Goal: Task Accomplishment & Management: Use online tool/utility

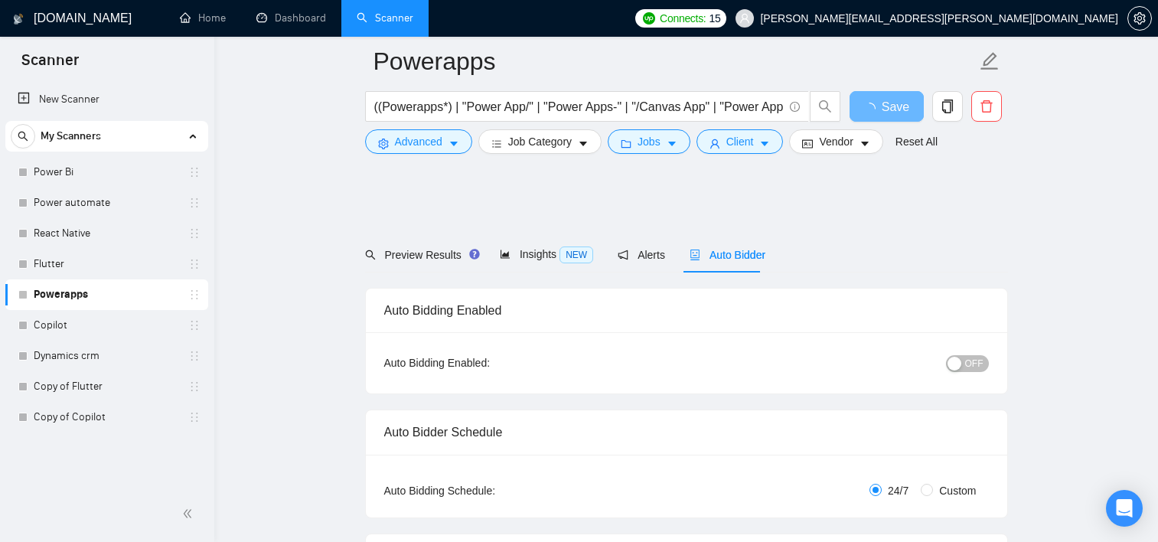
scroll to position [1411, 0]
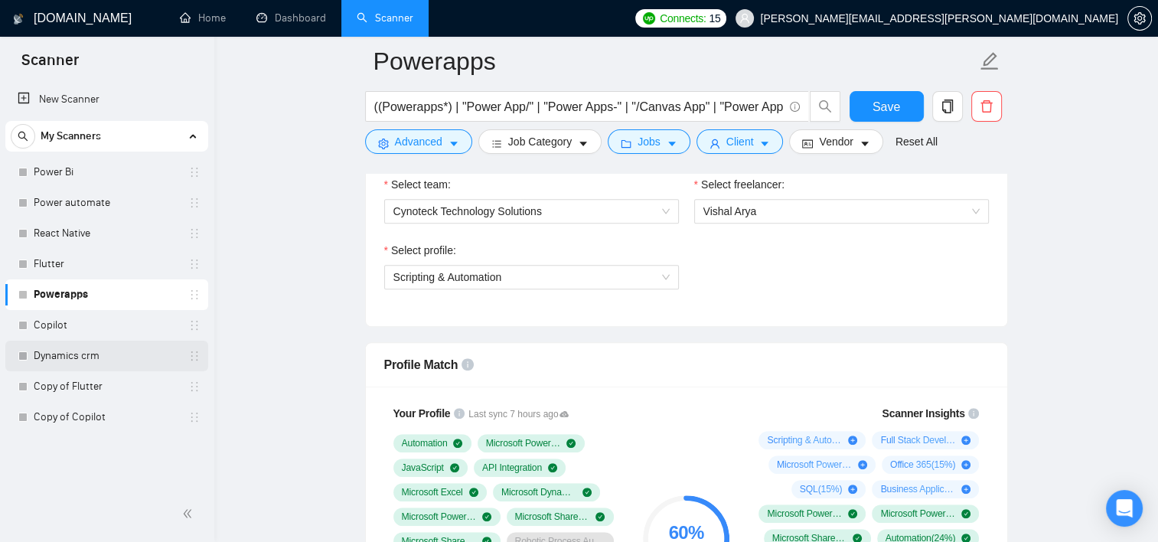
scroll to position [645, 0]
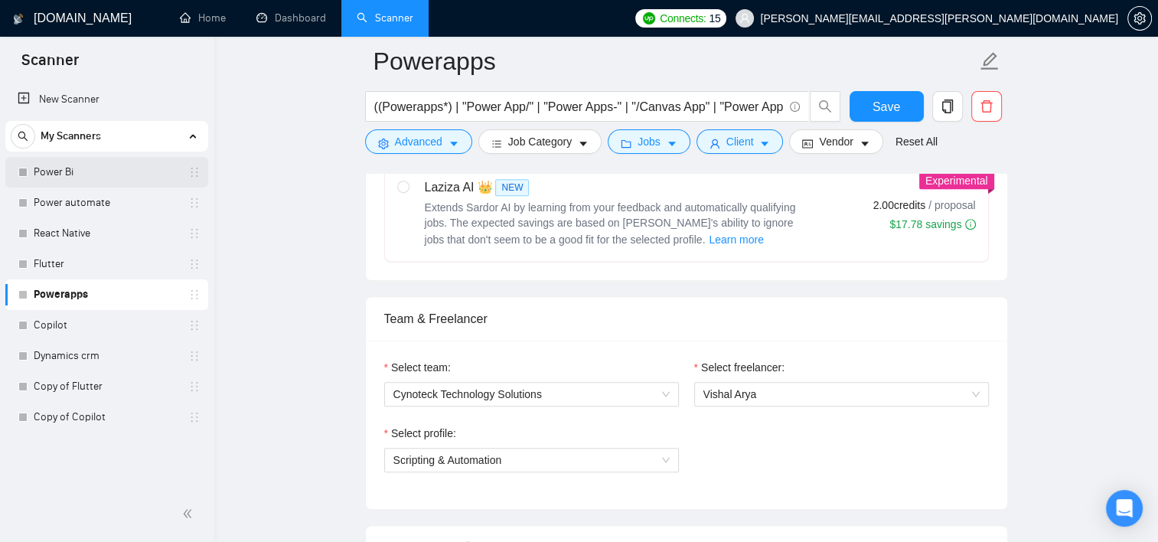
click at [54, 171] on link "Power Bi" at bounding box center [106, 172] width 145 height 31
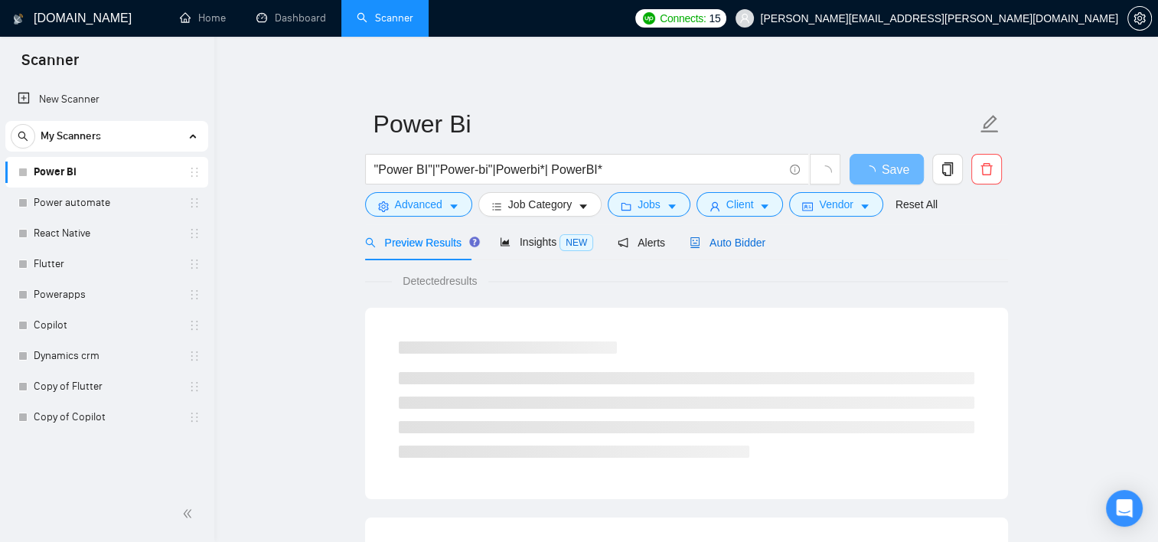
click at [726, 240] on span "Auto Bidder" at bounding box center [728, 243] width 76 height 12
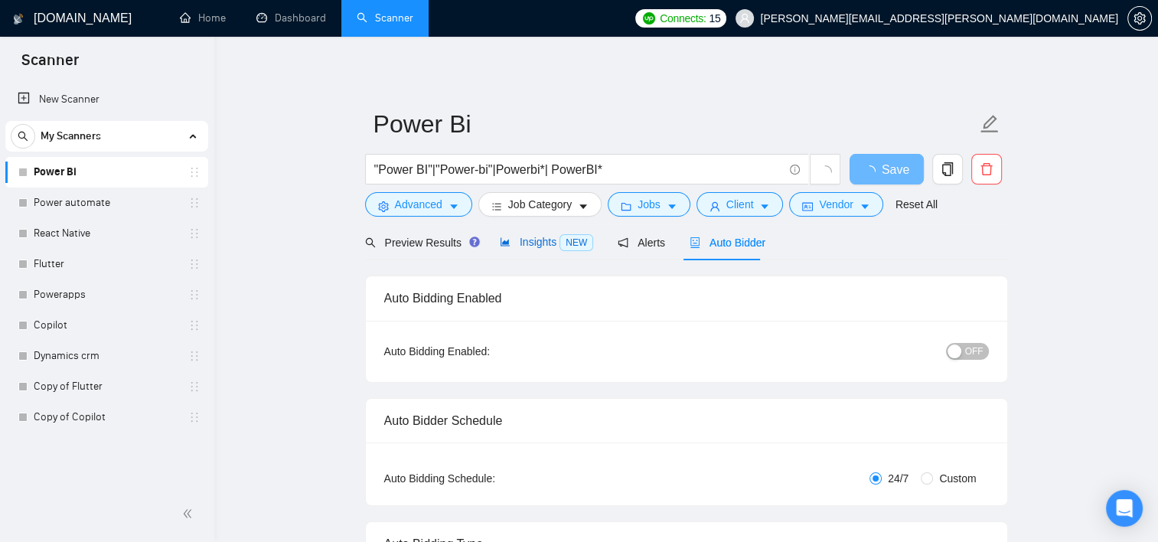
click at [516, 236] on span "Insights NEW" at bounding box center [546, 242] width 93 height 12
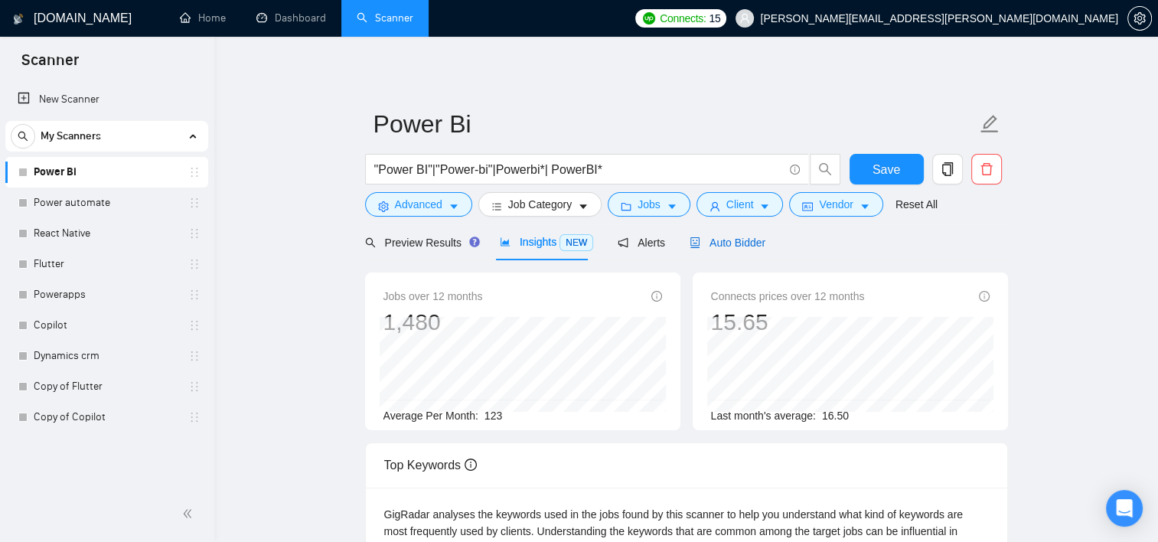
click at [734, 240] on span "Auto Bidder" at bounding box center [728, 243] width 76 height 12
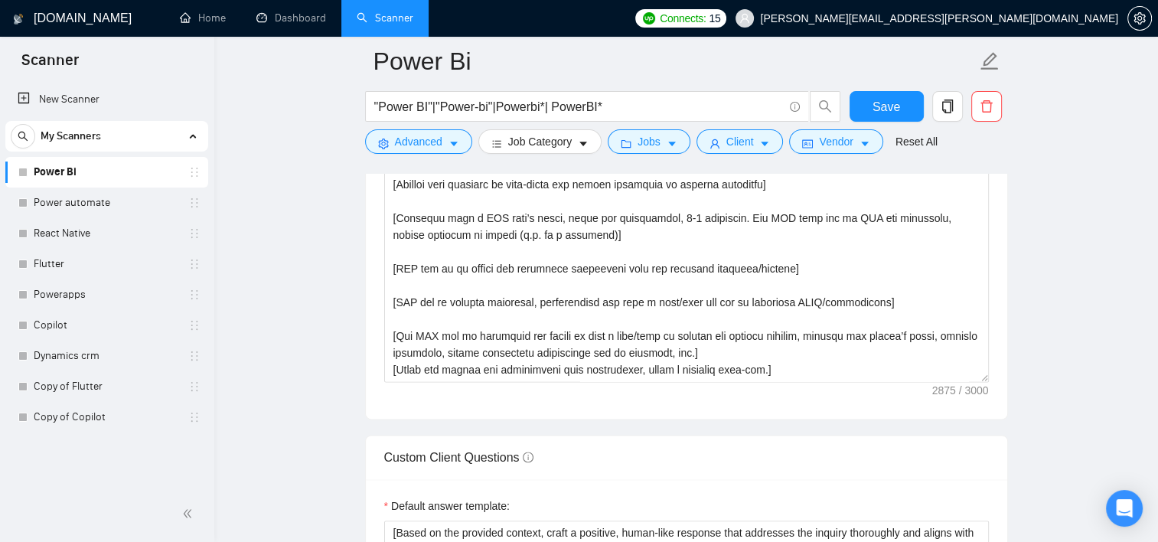
scroll to position [395, 0]
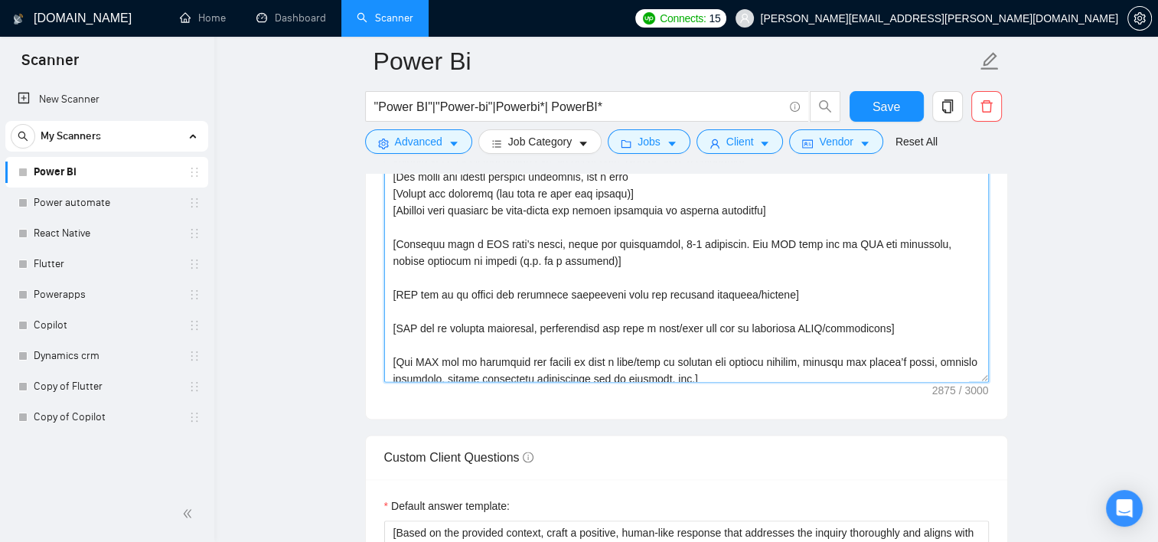
click at [442, 279] on textarea "Cover letter template:" at bounding box center [686, 210] width 605 height 344
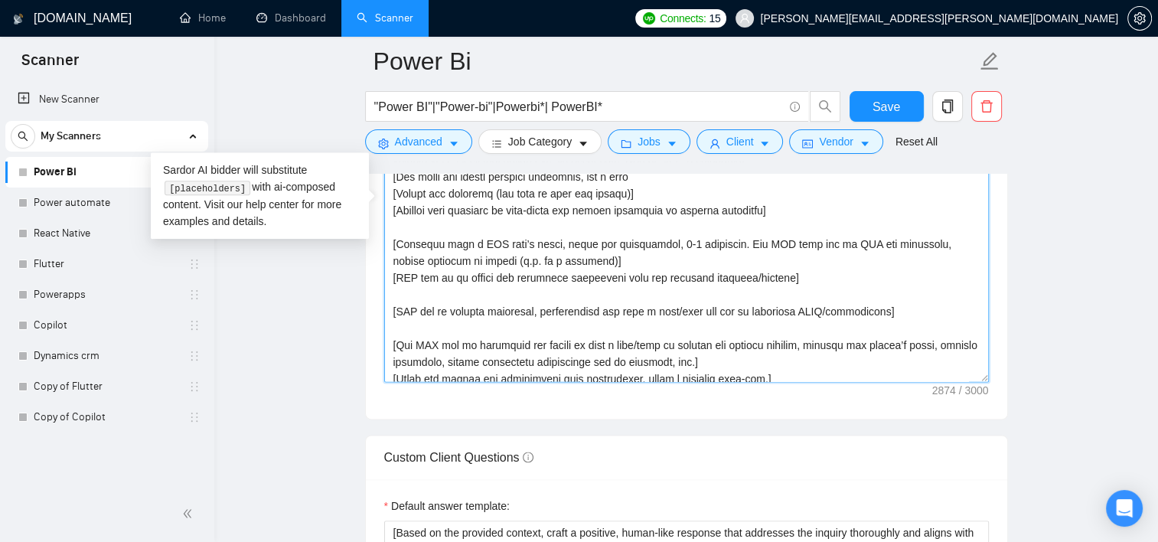
click at [429, 286] on textarea "Cover letter template:" at bounding box center [686, 210] width 605 height 344
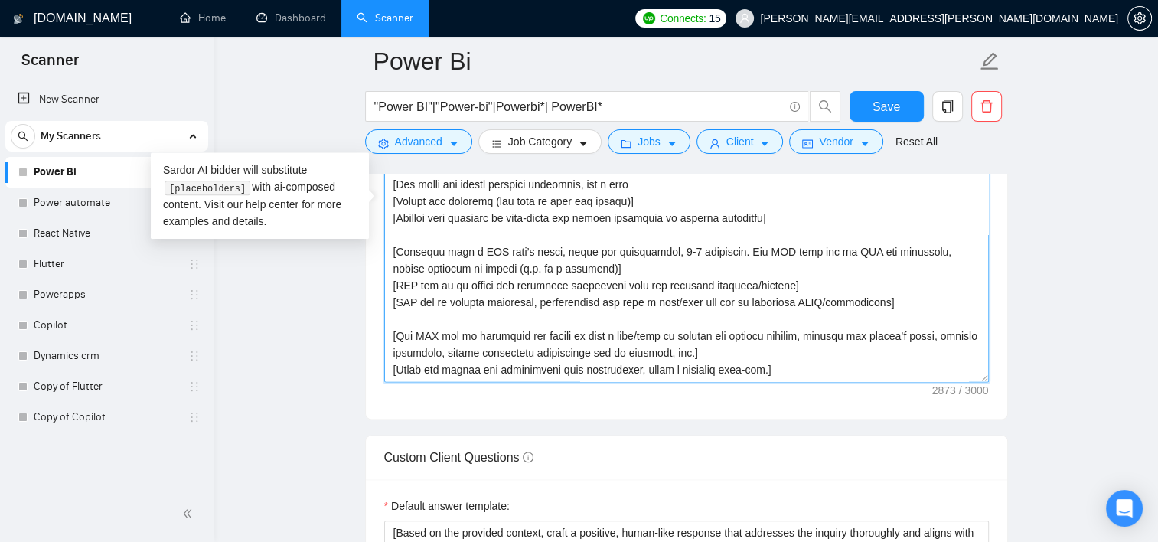
click at [423, 317] on textarea "Cover letter template:" at bounding box center [686, 210] width 605 height 344
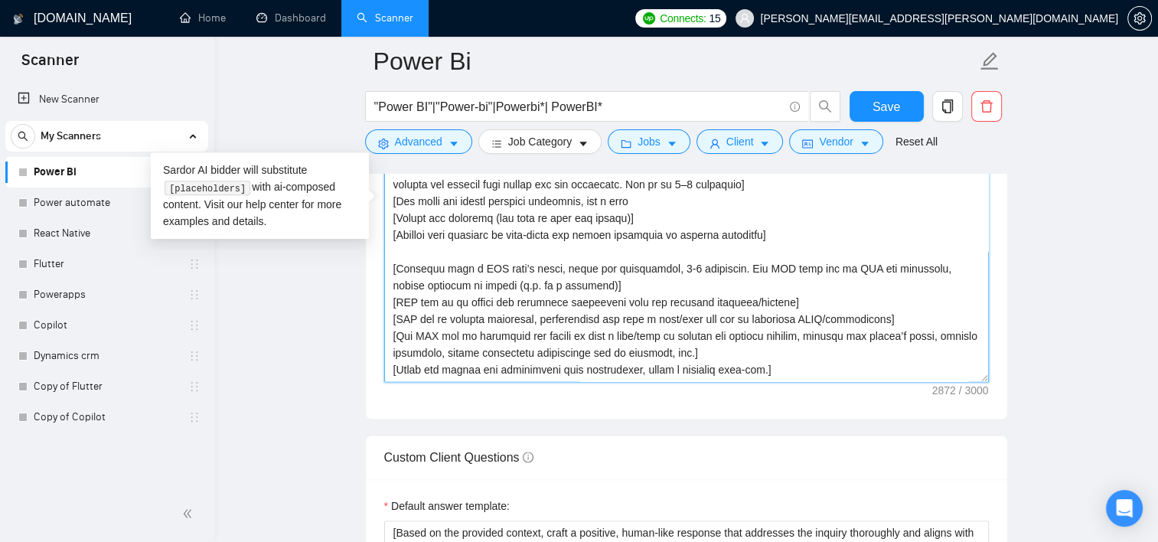
click at [689, 327] on textarea "Cover letter template:" at bounding box center [686, 210] width 605 height 344
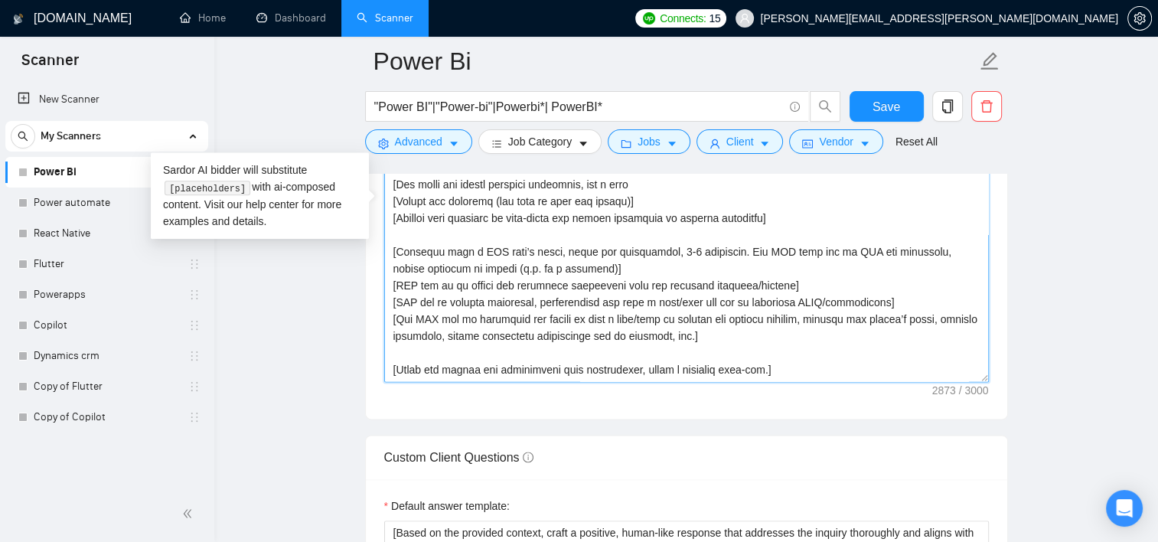
scroll to position [438, 0]
click at [682, 282] on textarea "Cover letter template:" at bounding box center [686, 210] width 605 height 344
click at [392, 234] on textarea "Cover letter template:" at bounding box center [686, 210] width 605 height 344
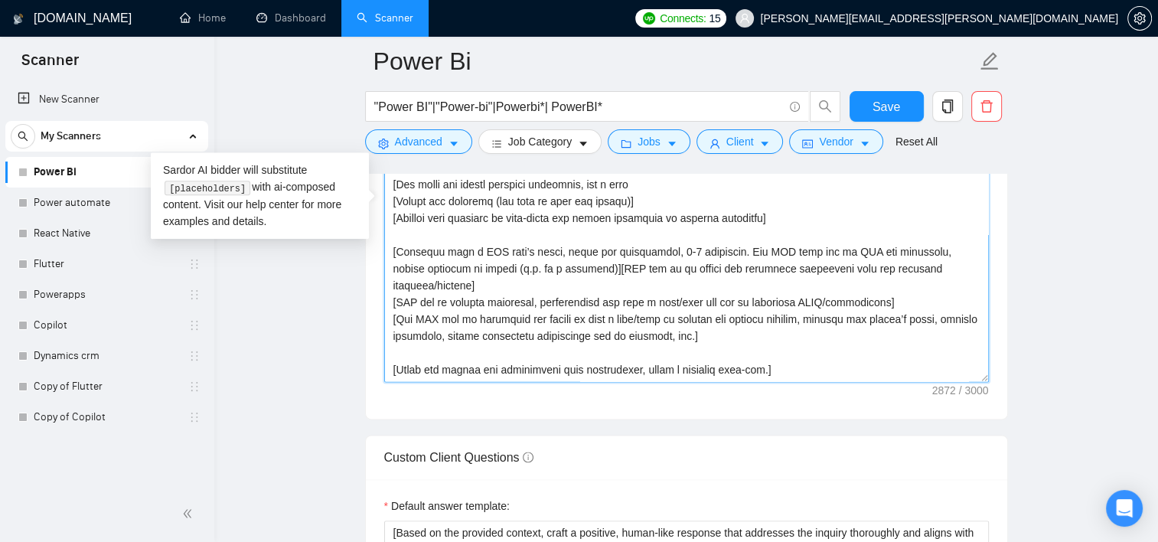
scroll to position [421, 0]
click at [915, 246] on textarea "Cover letter template:" at bounding box center [686, 210] width 605 height 344
click at [689, 282] on textarea "Cover letter template:" at bounding box center [686, 210] width 605 height 344
click at [397, 248] on textarea "Cover letter template:" at bounding box center [686, 210] width 605 height 344
click at [964, 230] on textarea "Cover letter template:" at bounding box center [686, 210] width 605 height 344
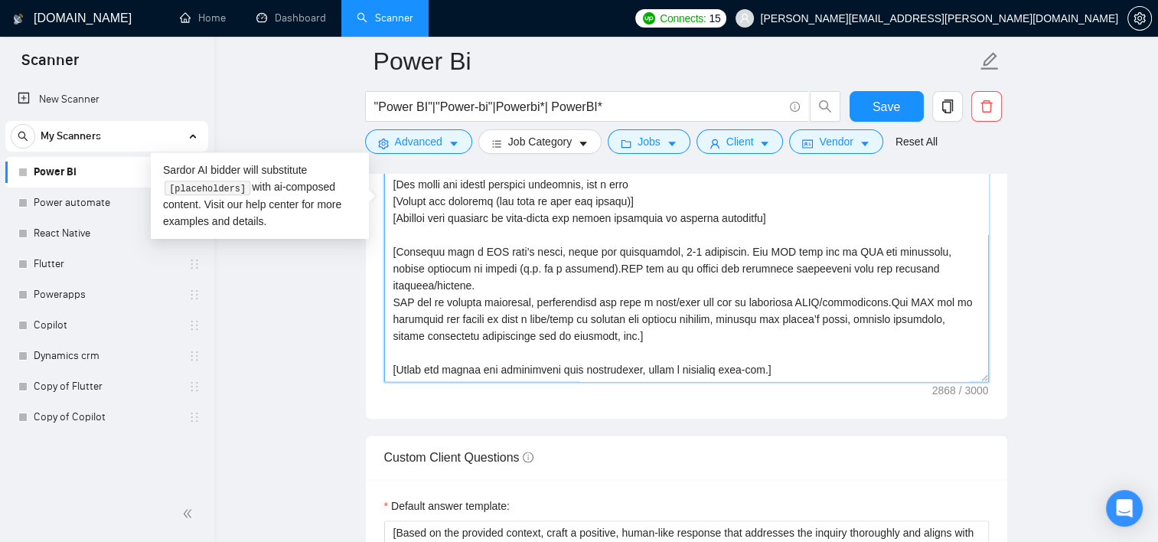
click at [593, 289] on textarea "Cover letter template:" at bounding box center [686, 210] width 605 height 344
type textarea "Lo, [ips dol sitame’c adip el se’d eiusmodte in utl etdoloremag, al enim ad min…"
click at [1062, 331] on main "Power Bi "Power BI"|"Power-bi"|Powerbi*| PowerBI* Save Advanced Job Category Jo…" at bounding box center [686, 236] width 895 height 4176
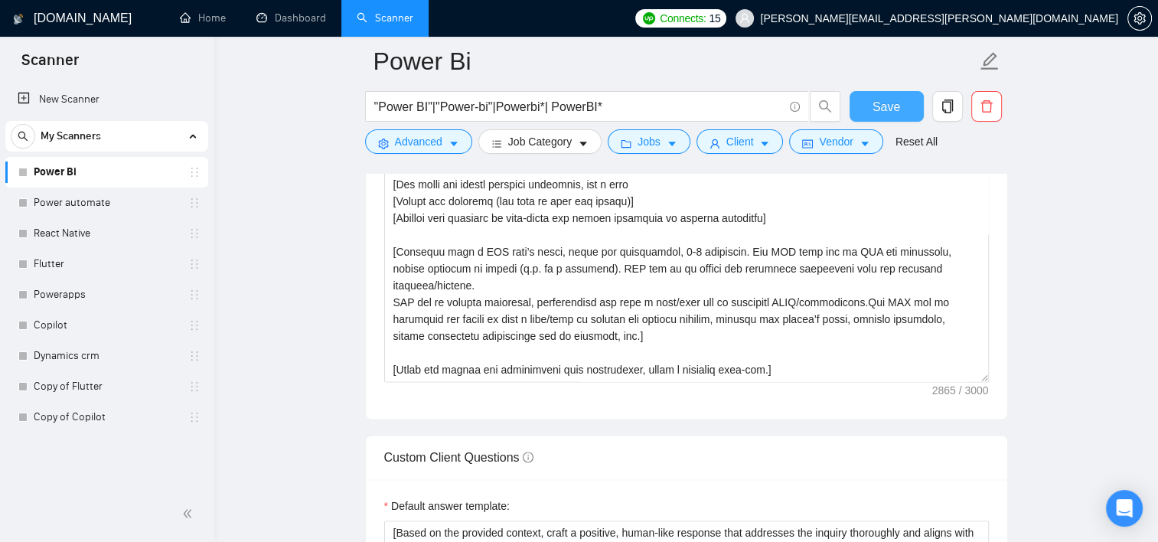
click at [901, 100] on button "Save" at bounding box center [887, 106] width 74 height 31
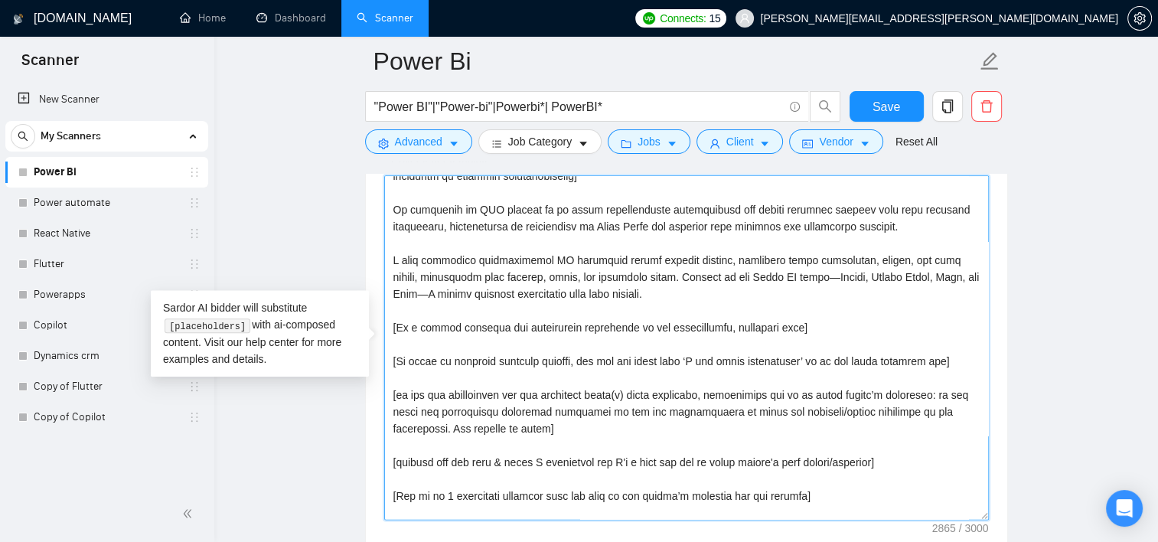
scroll to position [132, 0]
